Goal: Transaction & Acquisition: Book appointment/travel/reservation

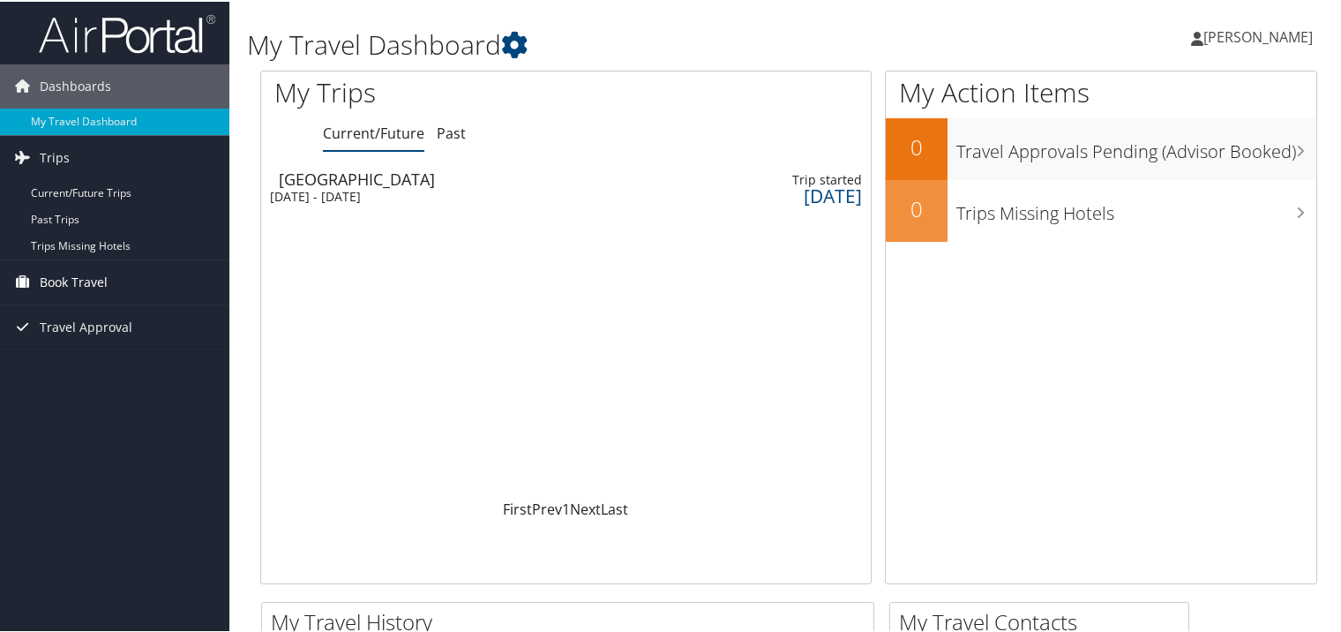
click at [99, 277] on span "Book Travel" at bounding box center [74, 281] width 68 height 44
click at [42, 275] on span "Book Travel" at bounding box center [74, 281] width 68 height 44
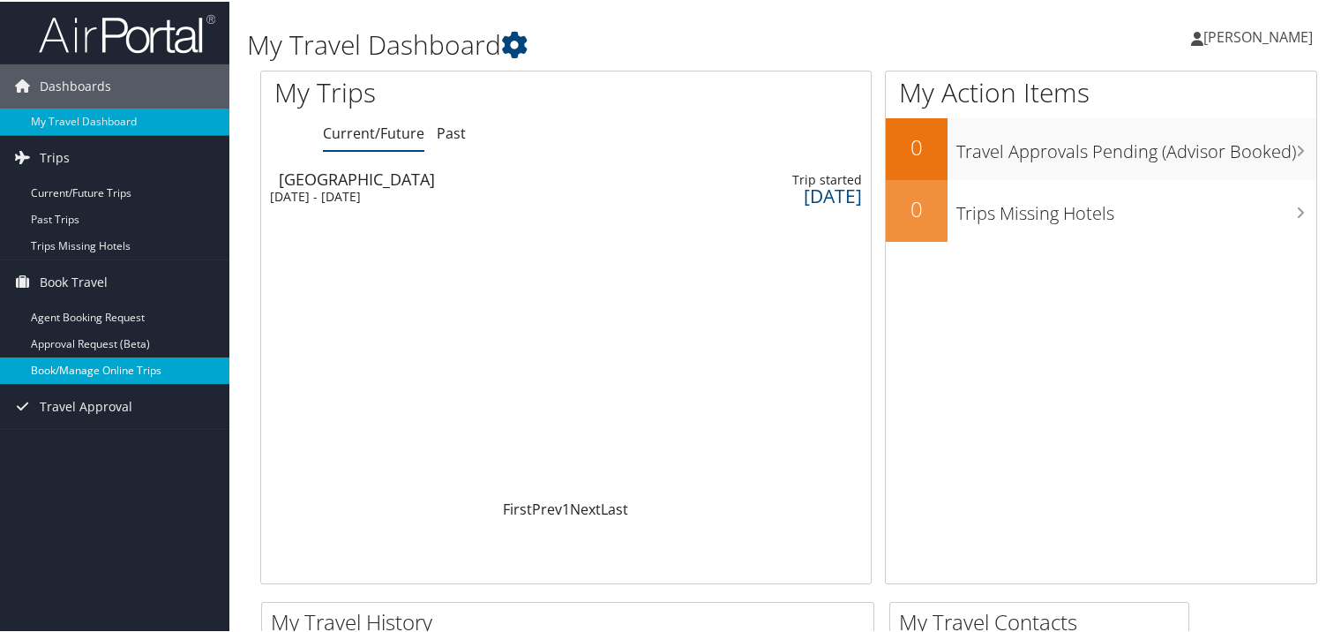
click at [76, 364] on link "Book/Manage Online Trips" at bounding box center [114, 369] width 229 height 26
